Goal: Obtain resource: Download file/media

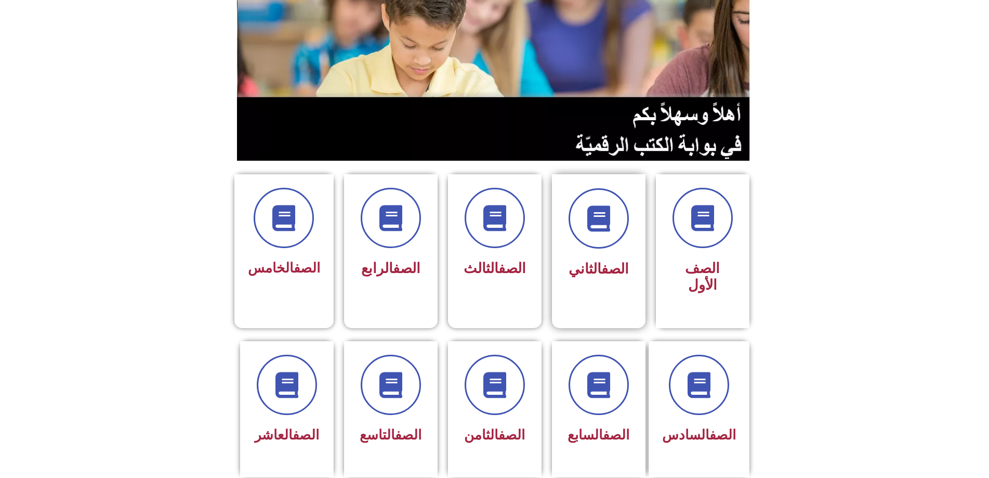
scroll to position [208, 0]
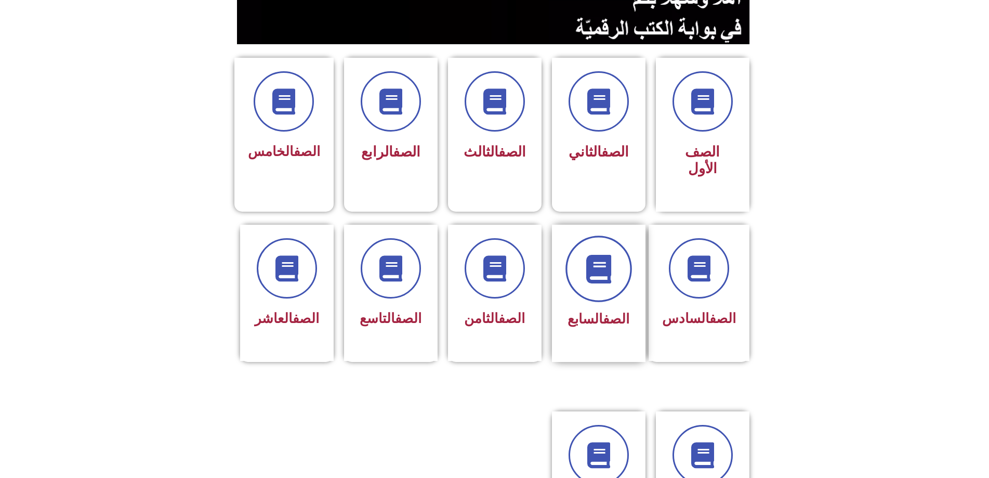
click at [604, 254] on icon at bounding box center [598, 268] width 29 height 29
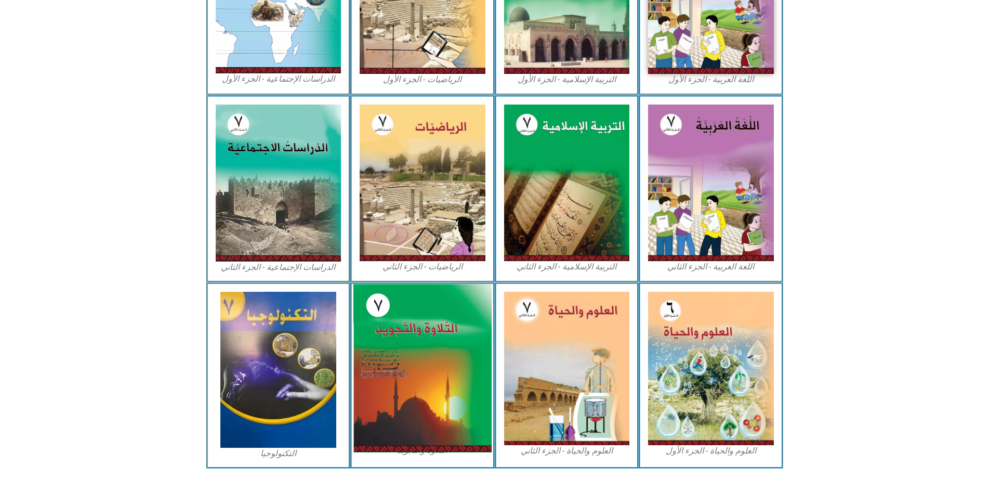
scroll to position [416, 0]
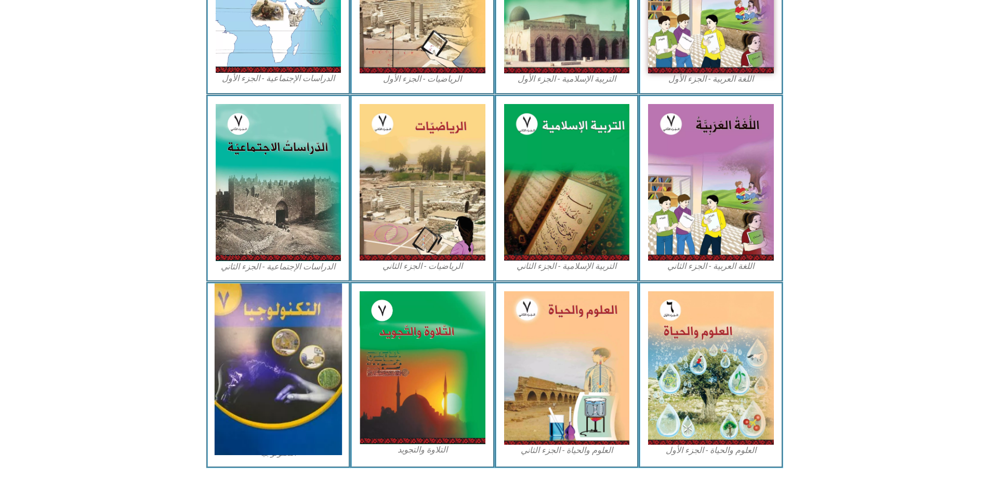
click at [292, 308] on img at bounding box center [278, 369] width 127 height 172
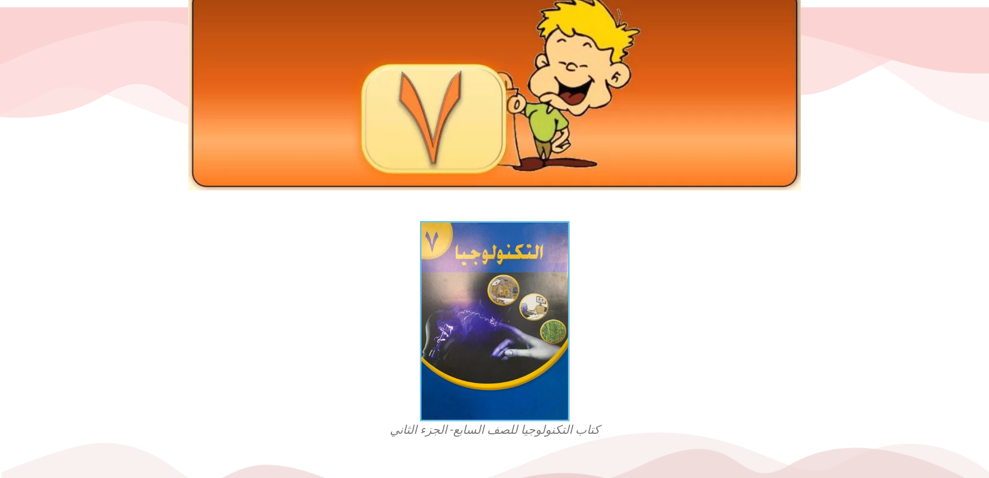
scroll to position [277, 0]
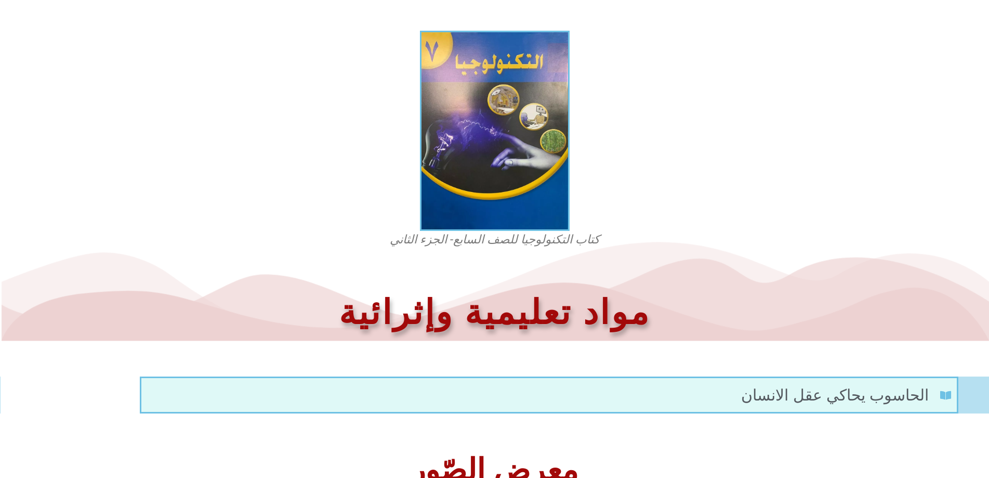
click at [848, 383] on span "الحاسوب يحاكي عقل الانسان" at bounding box center [836, 394] width 190 height 23
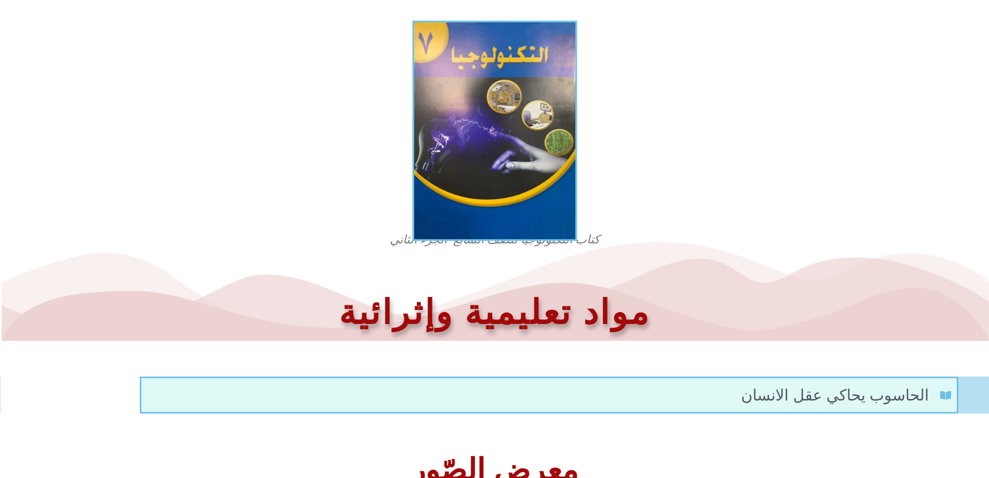
click at [508, 53] on img at bounding box center [494, 131] width 165 height 220
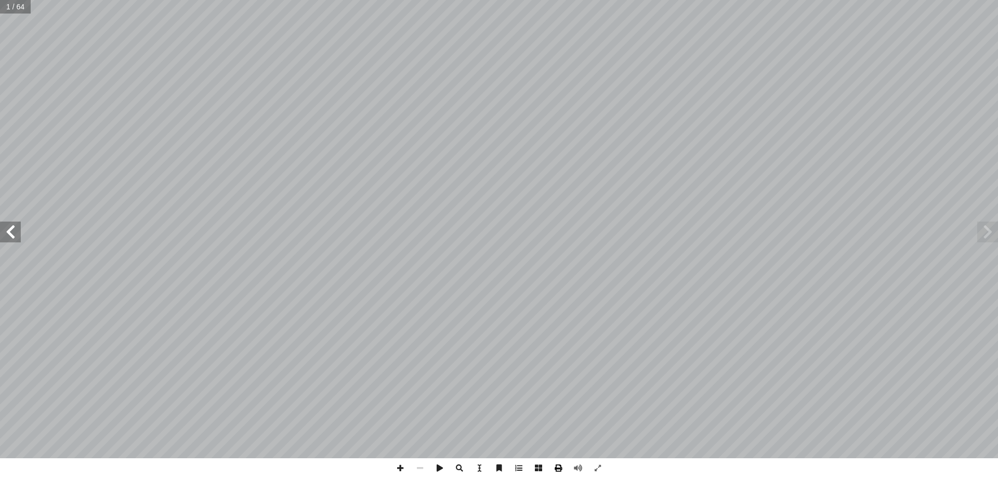
click at [557, 464] on span at bounding box center [558, 468] width 20 height 20
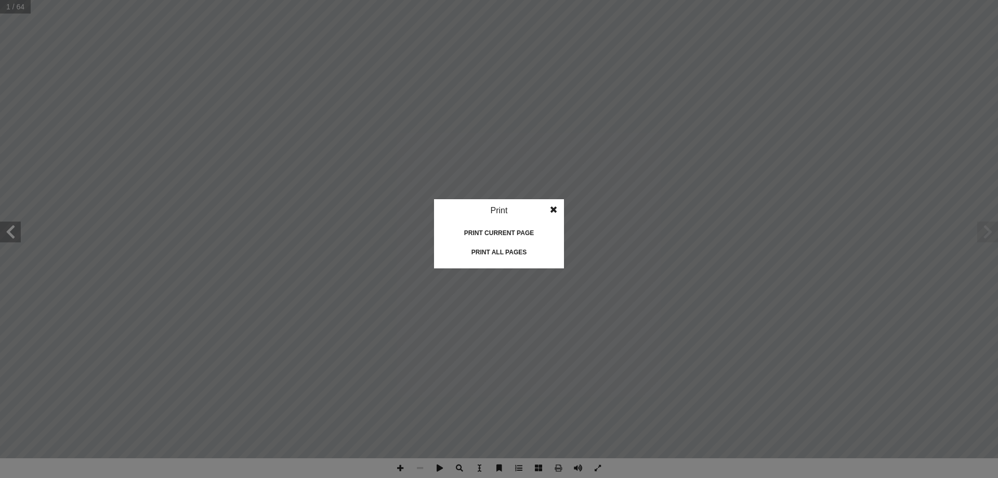
click at [512, 257] on div "Print all pages" at bounding box center [499, 252] width 104 height 17
